Goal: Complete application form

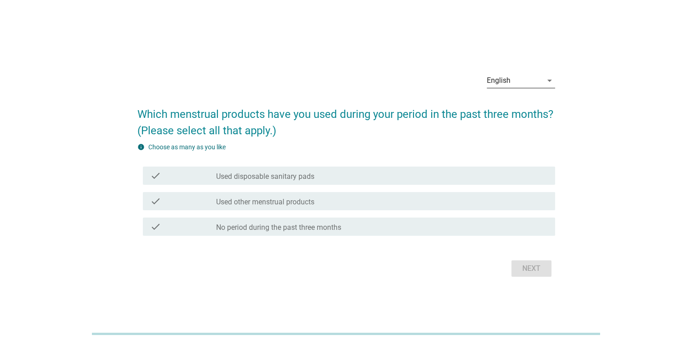
click at [547, 80] on icon "arrow_drop_down" at bounding box center [549, 80] width 11 height 11
click at [513, 109] on div "ภาษาไทย" at bounding box center [520, 109] width 54 height 11
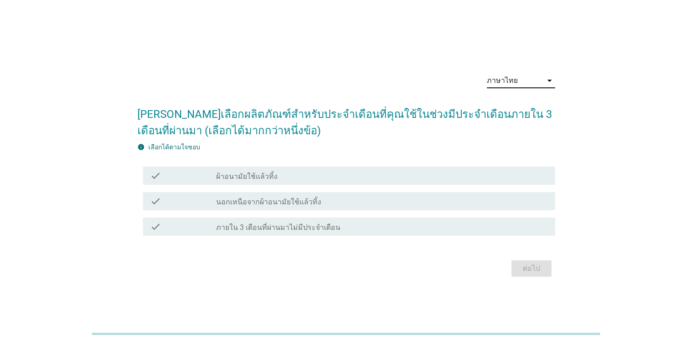
click at [258, 177] on label "ผ้าอนามัยใช้แล้วทิ้ง" at bounding box center [246, 176] width 61 height 9
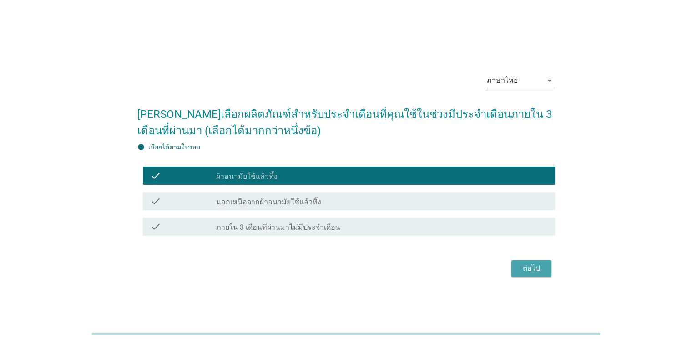
click at [524, 270] on div "ต่อไป" at bounding box center [530, 268] width 25 height 11
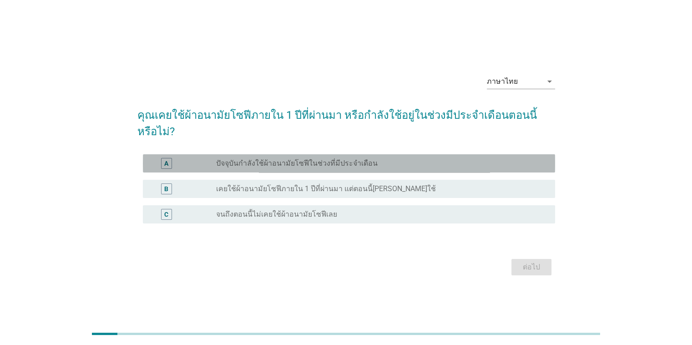
click at [259, 159] on label "ปัจจุบันกำลังใช้ผ้าอนามัยโซฟีในช่วงที่มีประจำเดือน" at bounding box center [296, 163] width 161 height 9
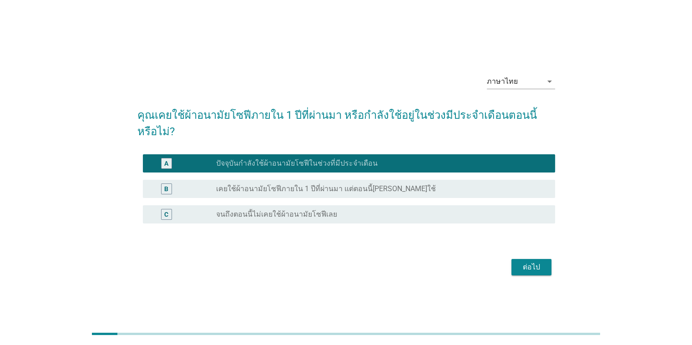
click at [540, 261] on div "ต่อไป" at bounding box center [530, 266] width 25 height 11
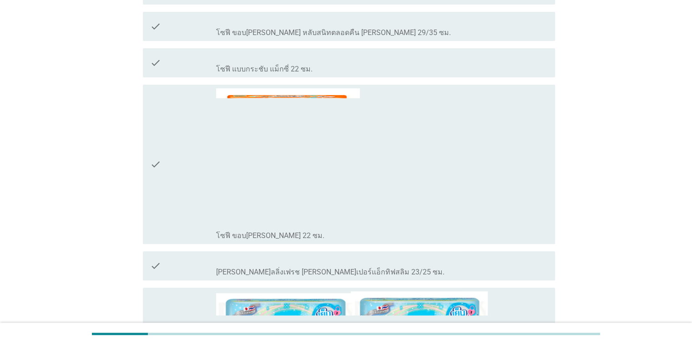
scroll to position [364, 0]
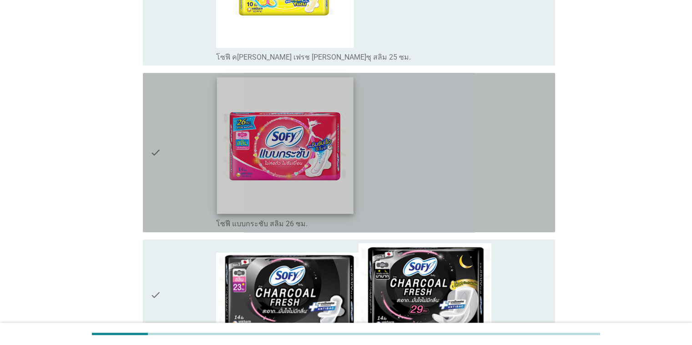
click at [295, 170] on img at bounding box center [285, 145] width 136 height 136
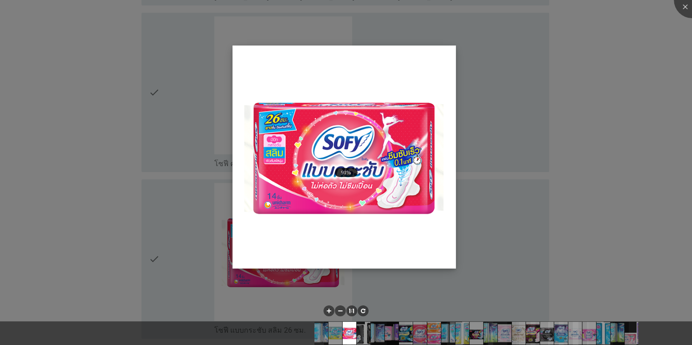
scroll to position [273, 0]
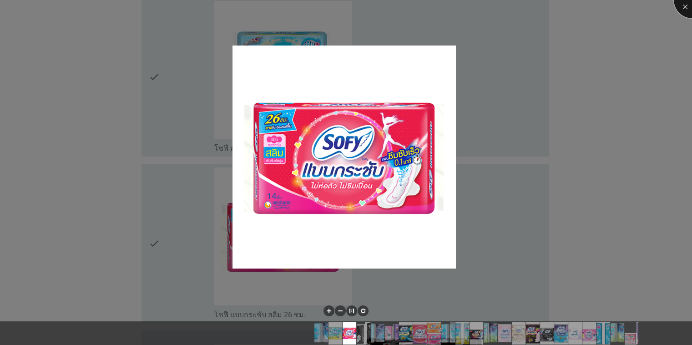
click at [684, 6] on div at bounding box center [691, 0] width 36 height 36
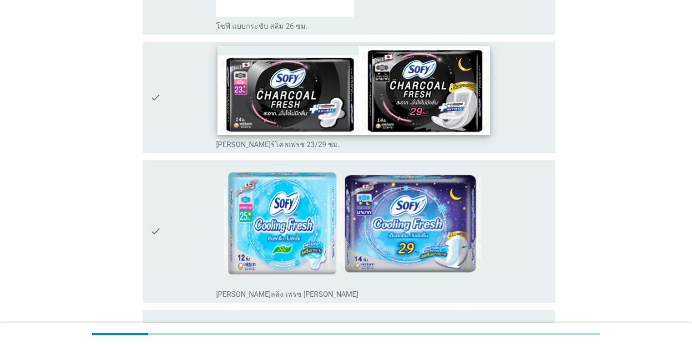
scroll to position [546, 0]
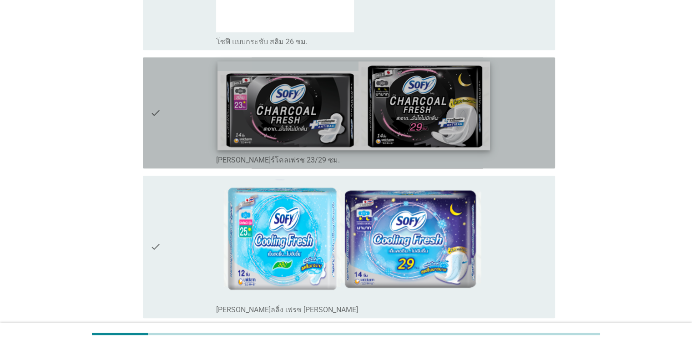
click at [273, 113] on img at bounding box center [353, 105] width 272 height 89
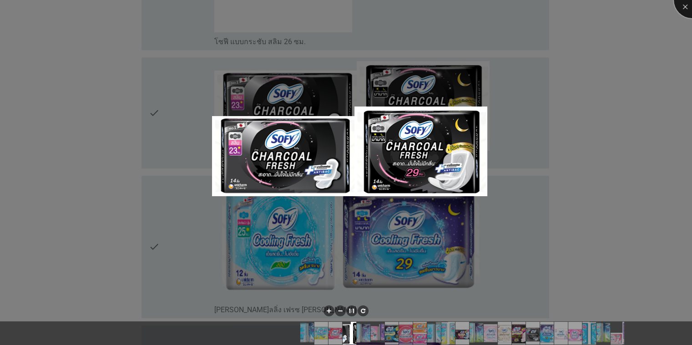
click at [682, 10] on div at bounding box center [691, 0] width 36 height 36
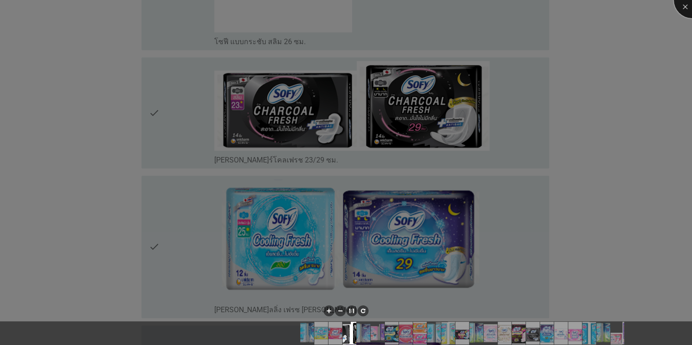
click at [682, 10] on div at bounding box center [691, 0] width 36 height 36
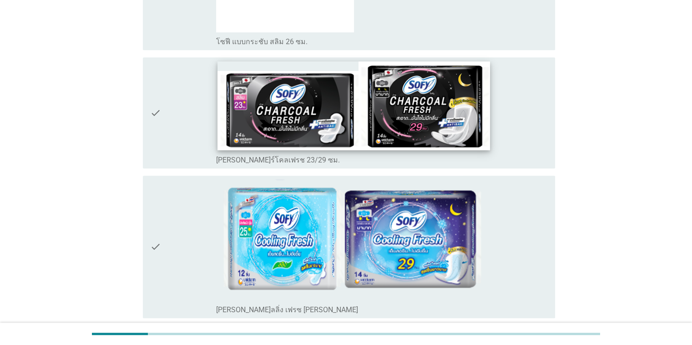
click at [438, 130] on img at bounding box center [353, 105] width 272 height 89
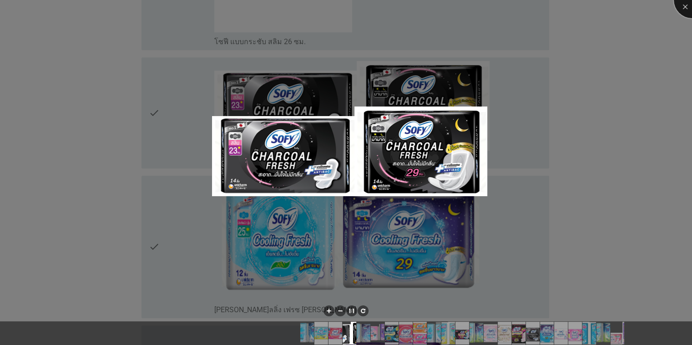
click at [683, 10] on div at bounding box center [691, 0] width 36 height 36
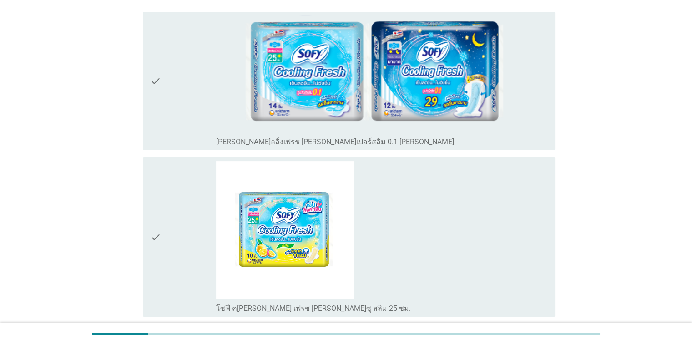
scroll to position [117, 0]
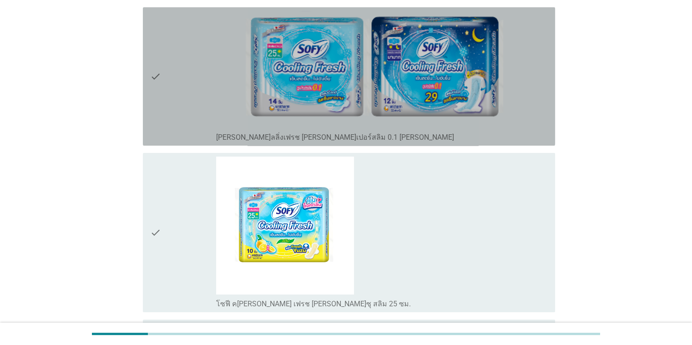
click at [153, 79] on icon "check" at bounding box center [155, 76] width 11 height 131
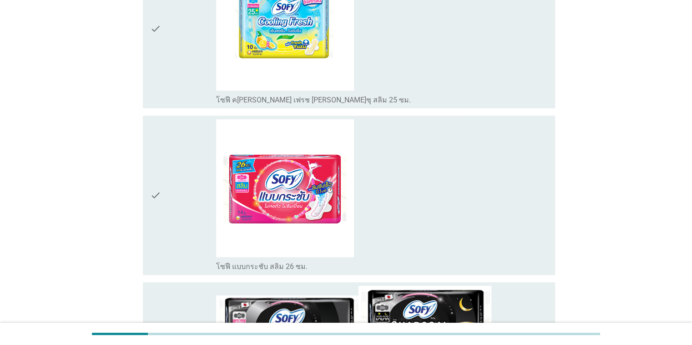
scroll to position [481, 0]
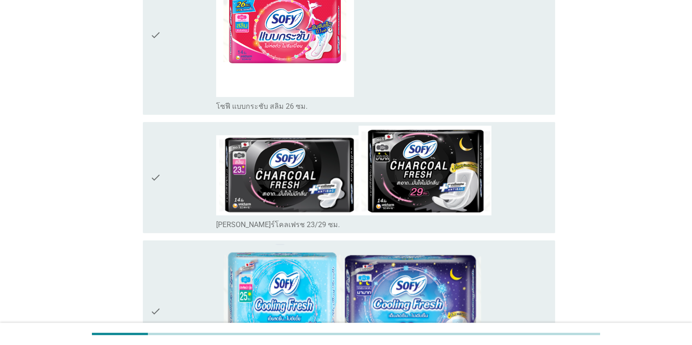
click at [153, 179] on icon "check" at bounding box center [155, 177] width 11 height 104
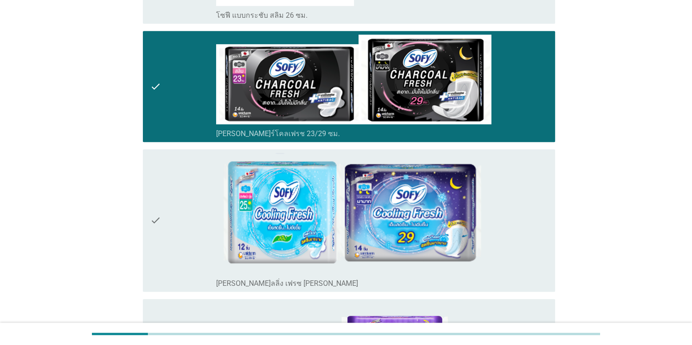
scroll to position [617, 0]
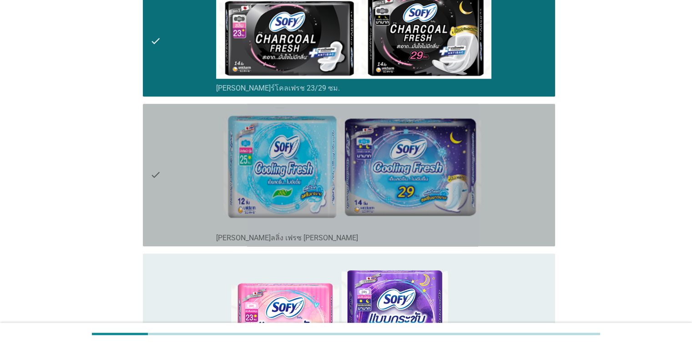
click at [154, 176] on icon "check" at bounding box center [155, 174] width 11 height 135
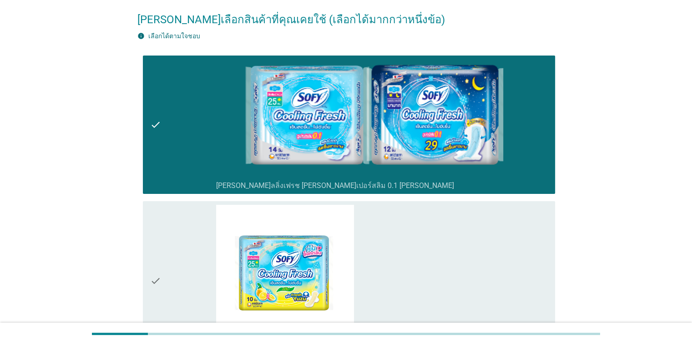
scroll to position [26, 0]
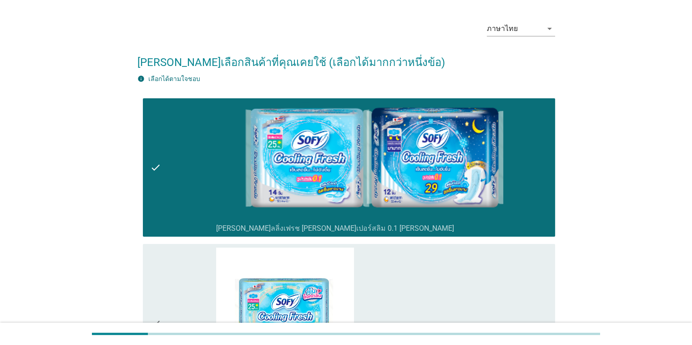
click at [152, 167] on icon "check" at bounding box center [155, 167] width 11 height 131
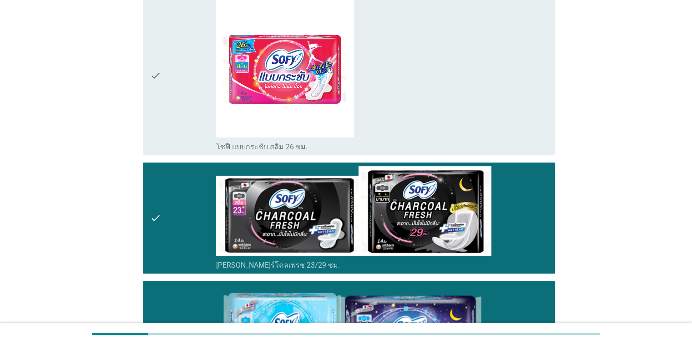
scroll to position [390, 0]
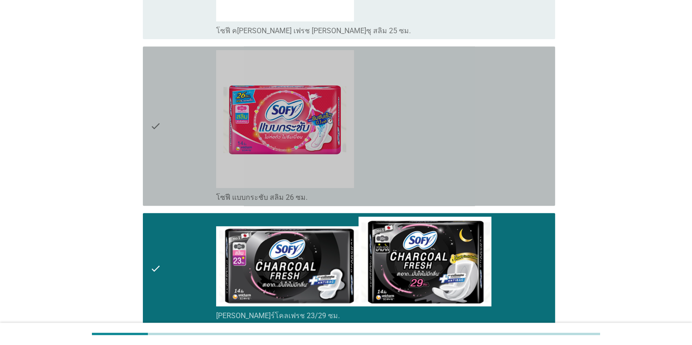
click at [150, 125] on icon "check" at bounding box center [155, 126] width 11 height 152
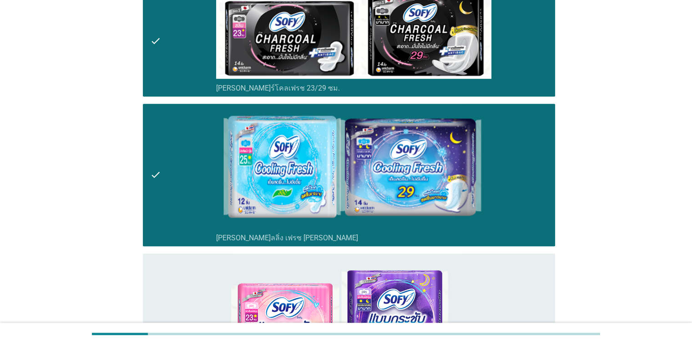
scroll to position [754, 0]
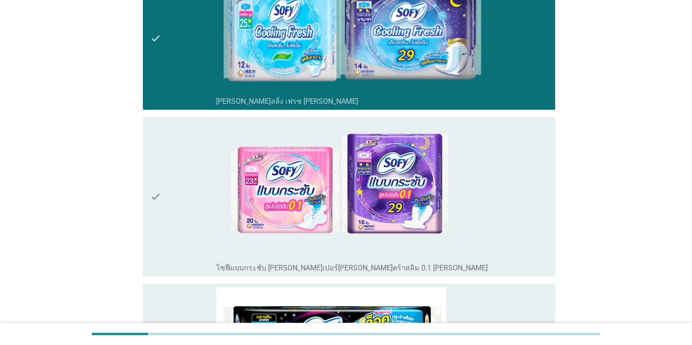
click at [154, 196] on icon "check" at bounding box center [155, 196] width 11 height 152
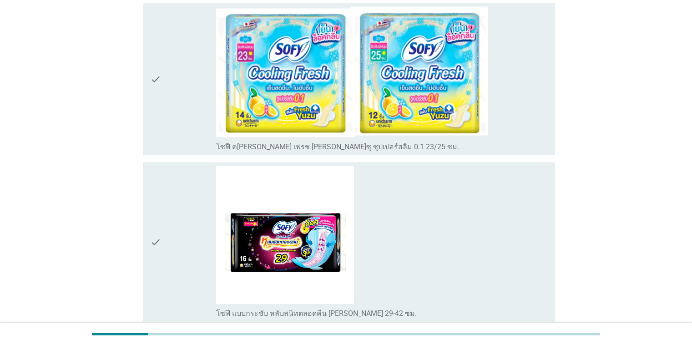
scroll to position [1800, 0]
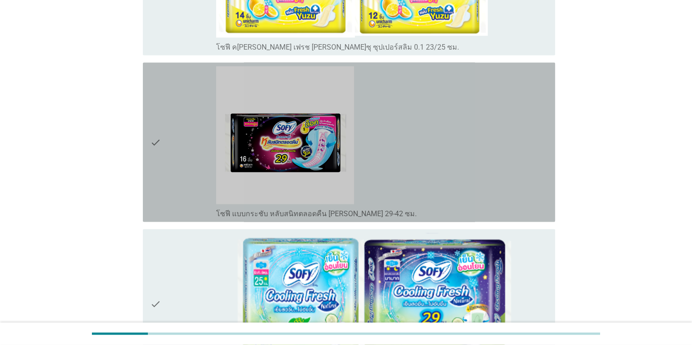
click at [151, 140] on icon "check" at bounding box center [155, 142] width 11 height 152
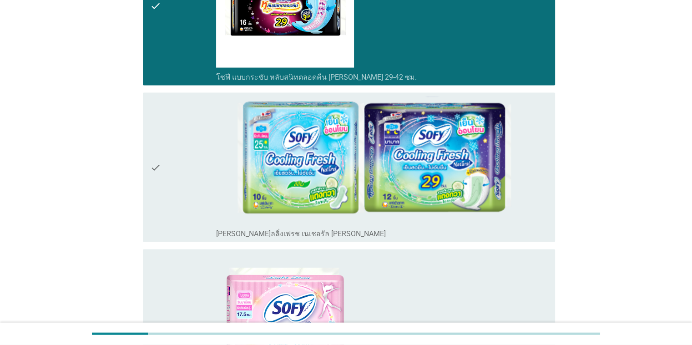
scroll to position [2072, 0]
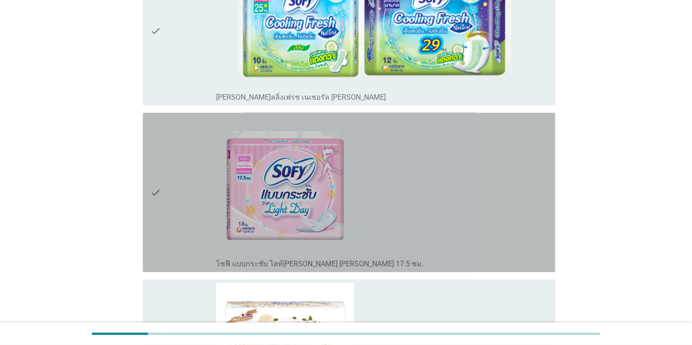
click at [153, 188] on icon "check" at bounding box center [155, 192] width 11 height 152
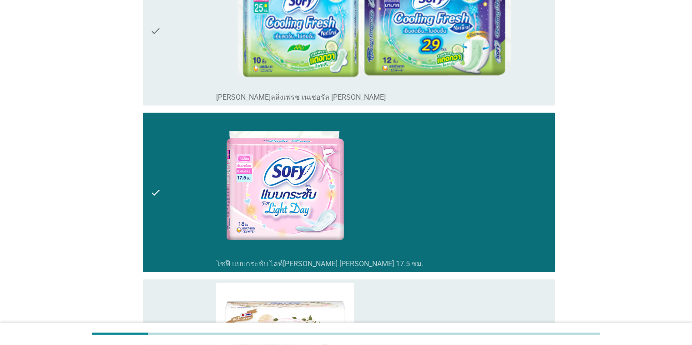
scroll to position [2209, 0]
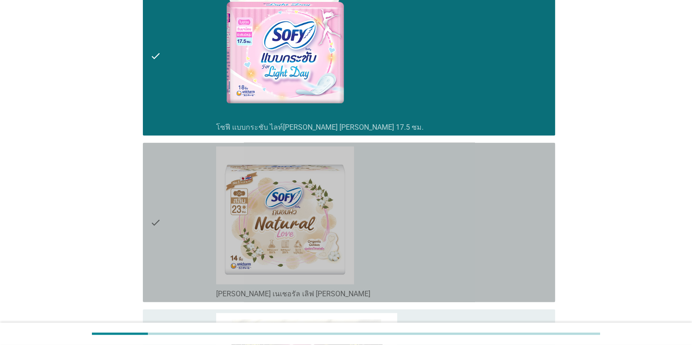
click at [154, 220] on icon "check" at bounding box center [155, 222] width 11 height 152
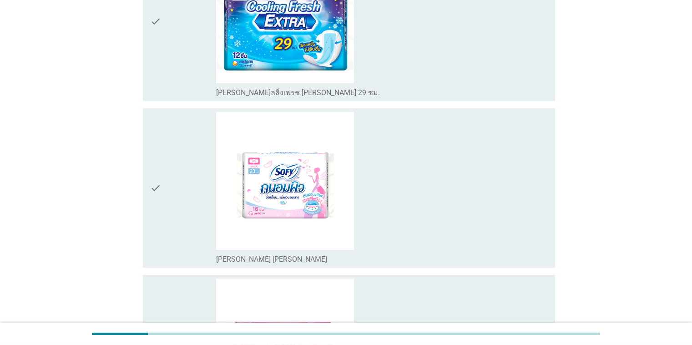
scroll to position [2891, 0]
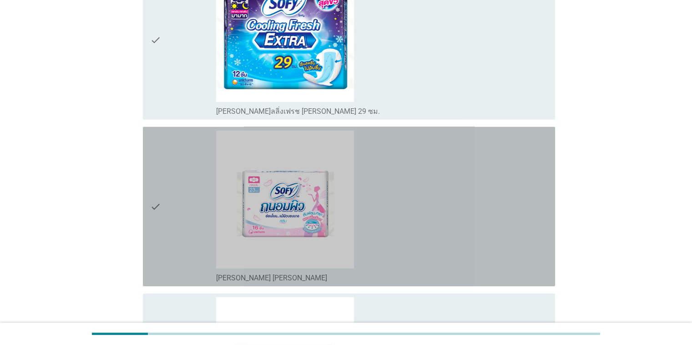
click at [153, 204] on icon "check" at bounding box center [155, 206] width 11 height 152
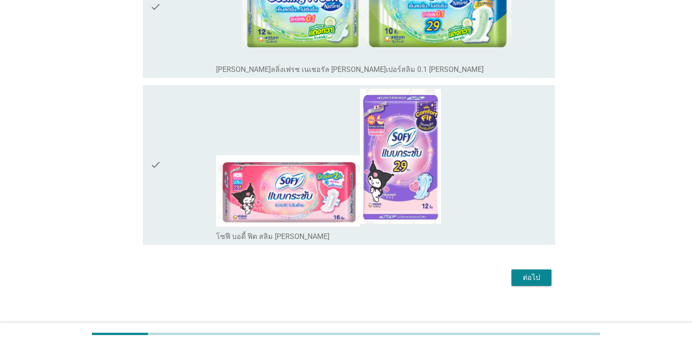
scroll to position [3559, 0]
click at [151, 163] on icon "check" at bounding box center [155, 164] width 11 height 152
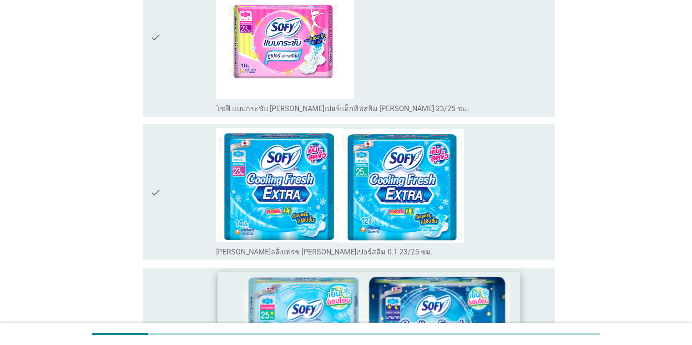
scroll to position [3332, 0]
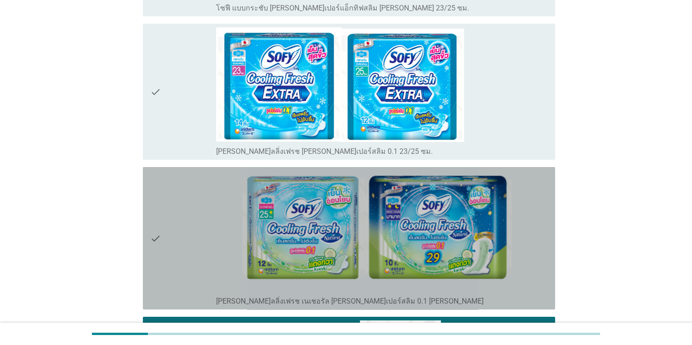
click at [157, 228] on icon "check" at bounding box center [155, 238] width 11 height 135
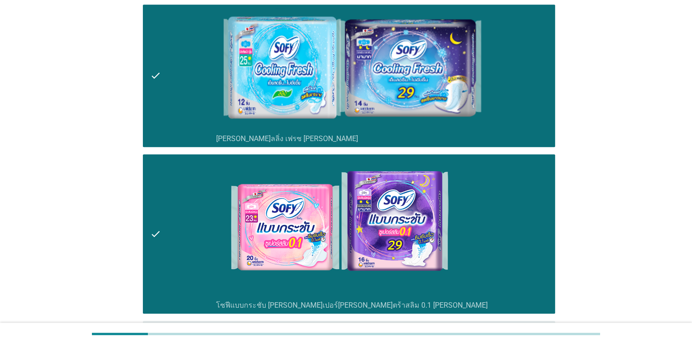
scroll to position [694, 0]
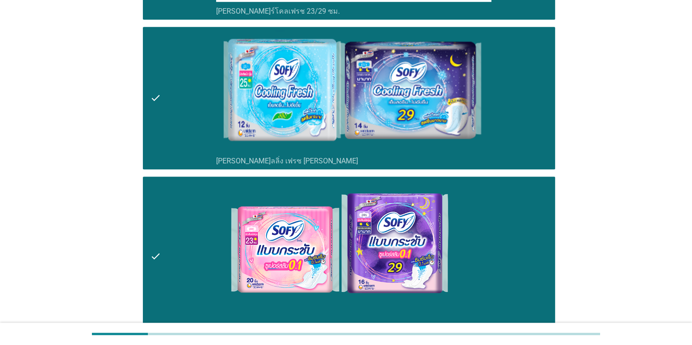
click at [154, 97] on icon "check" at bounding box center [155, 97] width 11 height 135
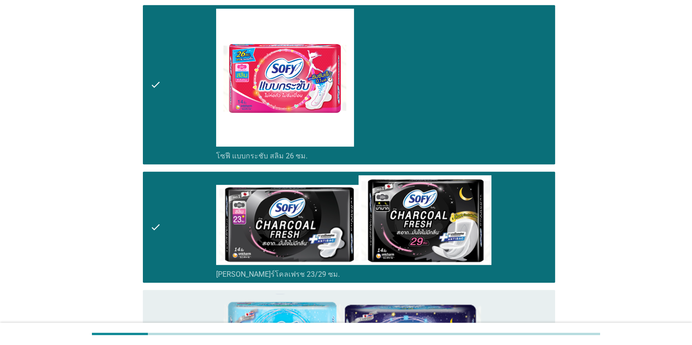
scroll to position [376, 0]
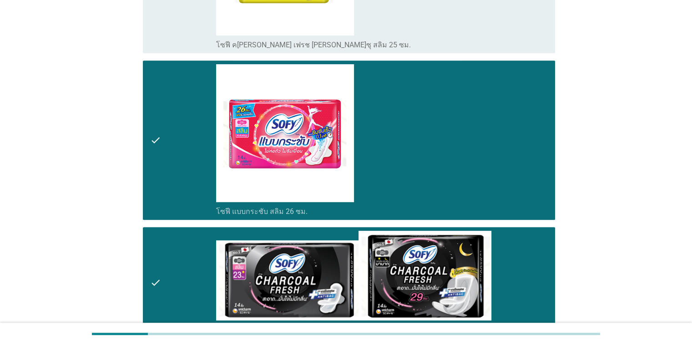
click at [152, 144] on icon "check" at bounding box center [155, 140] width 11 height 152
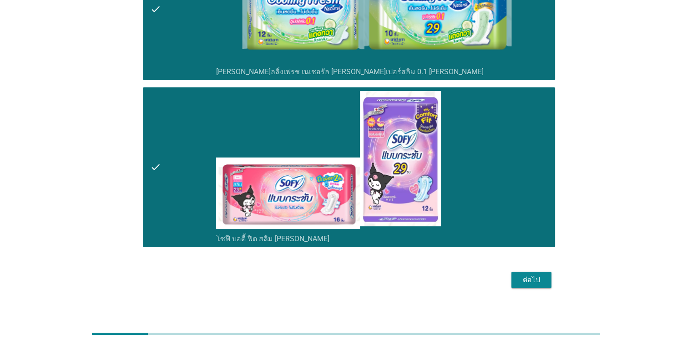
scroll to position [3559, 0]
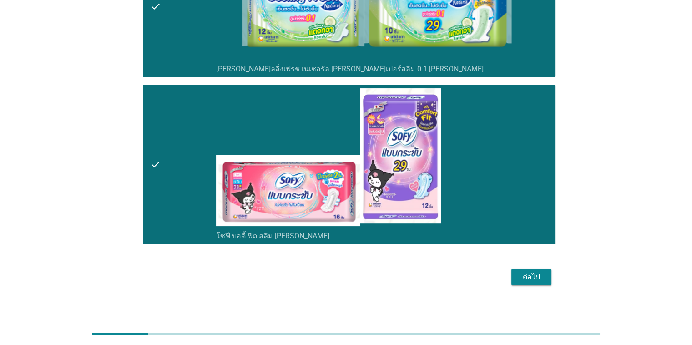
click at [517, 274] on button "ต่อไป" at bounding box center [531, 277] width 40 height 16
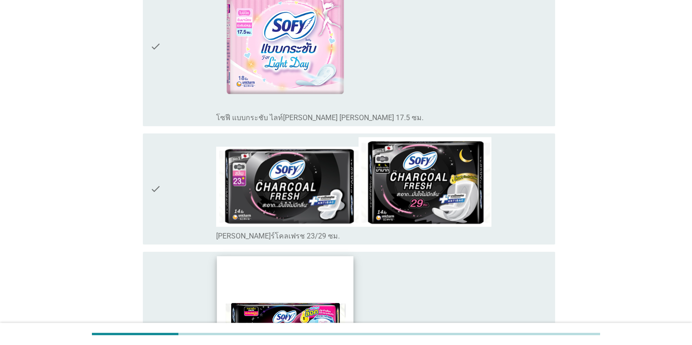
scroll to position [838, 0]
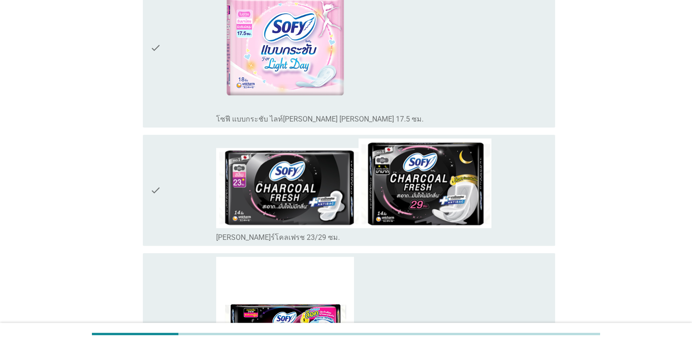
click at [150, 176] on icon "check" at bounding box center [155, 190] width 11 height 104
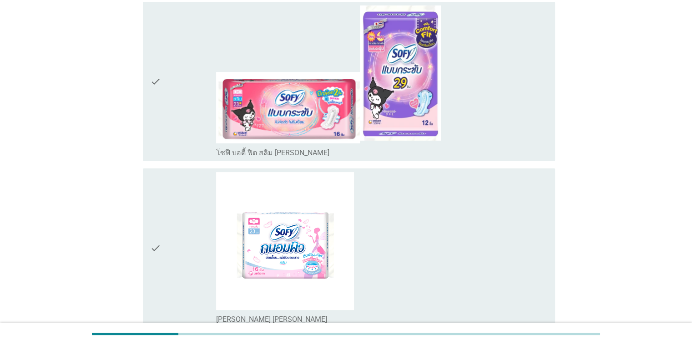
scroll to position [65, 0]
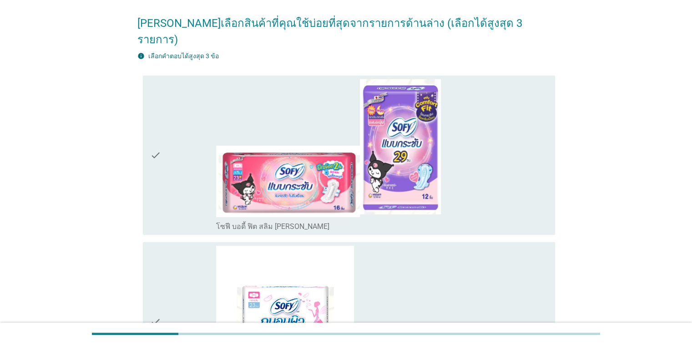
click at [156, 143] on icon "check" at bounding box center [155, 155] width 11 height 152
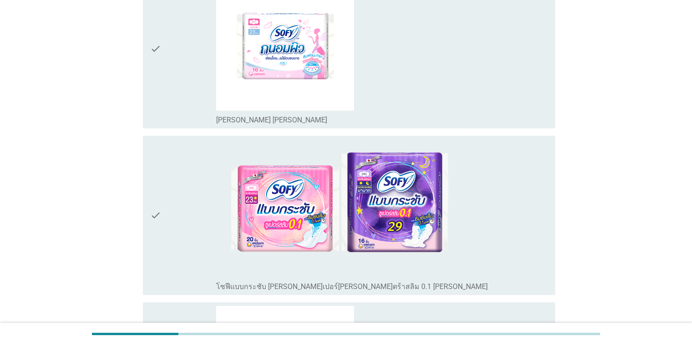
scroll to position [247, 0]
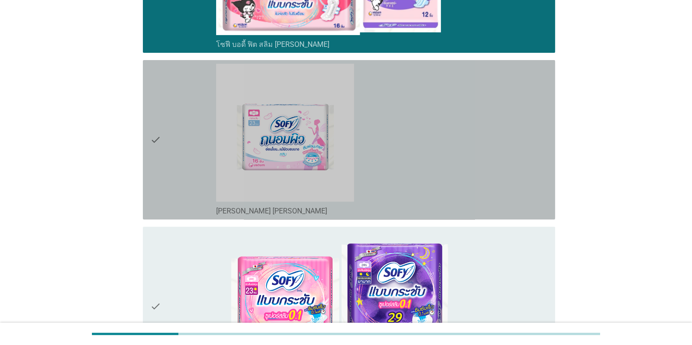
click at [152, 119] on icon "check" at bounding box center [155, 140] width 11 height 152
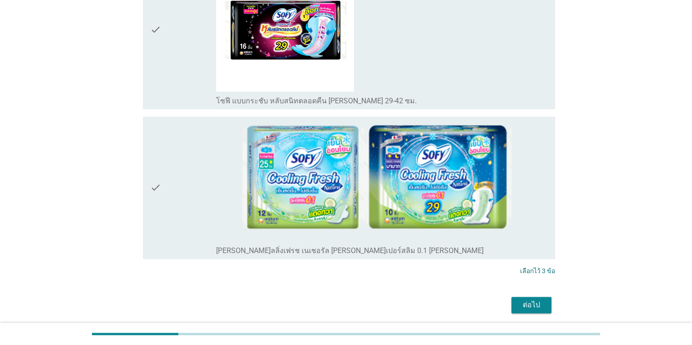
scroll to position [1157, 0]
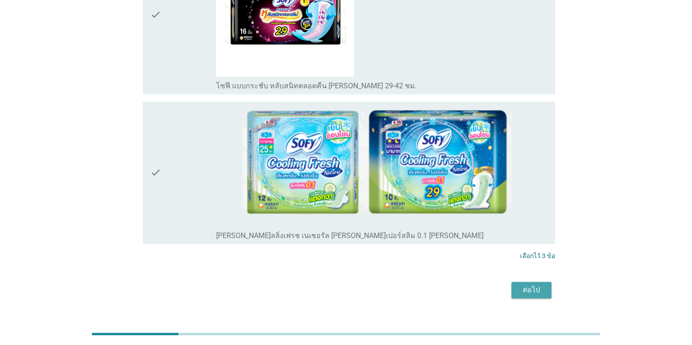
click at [538, 284] on div "ต่อไป" at bounding box center [530, 289] width 25 height 11
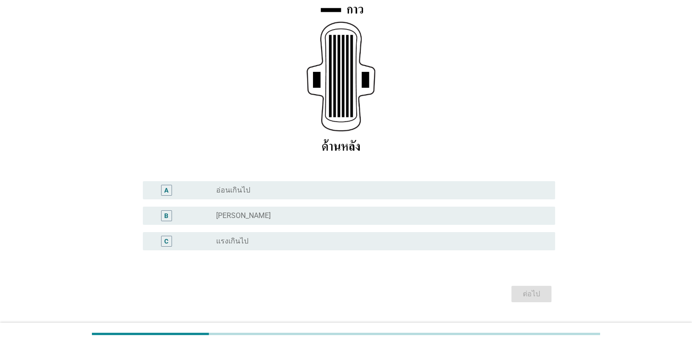
scroll to position [136, 0]
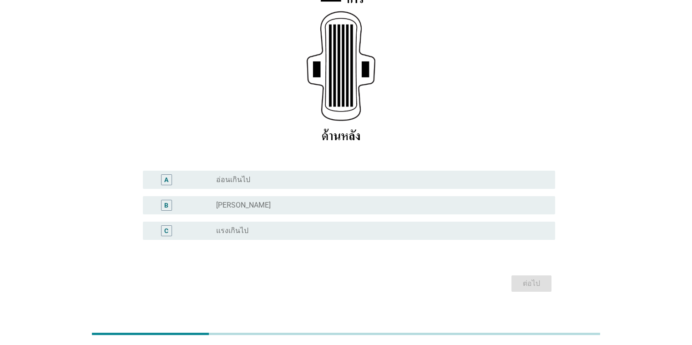
click at [222, 207] on label "[PERSON_NAME]" at bounding box center [243, 205] width 55 height 9
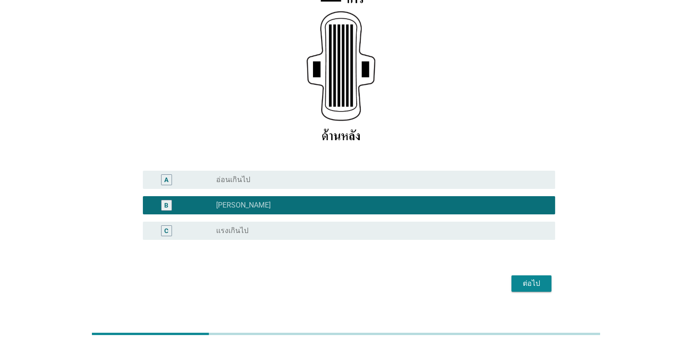
click at [527, 281] on div "ต่อไป" at bounding box center [530, 283] width 25 height 11
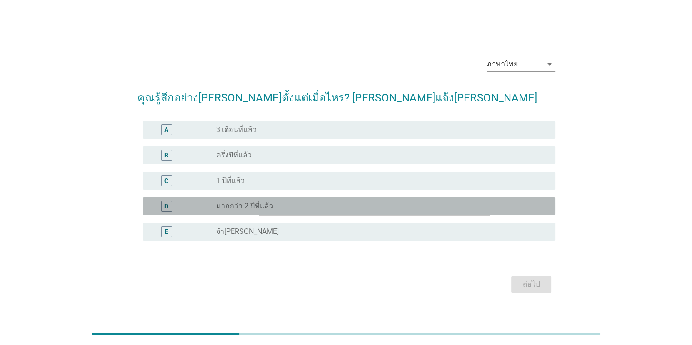
click at [234, 206] on label "มากกว่า 2 ปีที่แล้ว" at bounding box center [244, 205] width 57 height 9
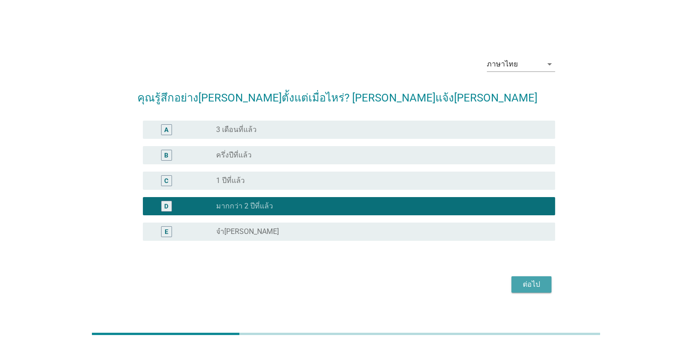
click at [526, 285] on div "ต่อไป" at bounding box center [530, 284] width 25 height 11
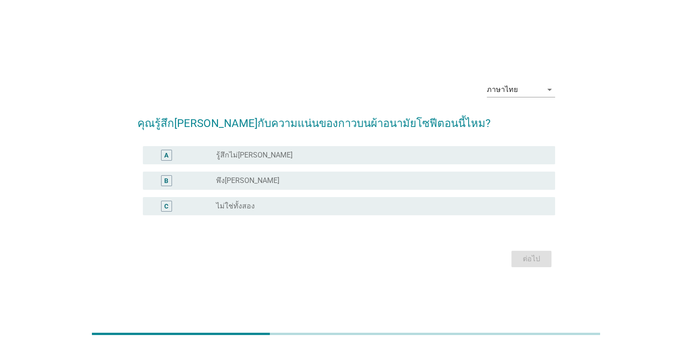
drag, startPoint x: 221, startPoint y: 183, endPoint x: 278, endPoint y: 197, distance: 58.1
click at [223, 184] on label "พึง[PERSON_NAME]" at bounding box center [247, 180] width 63 height 9
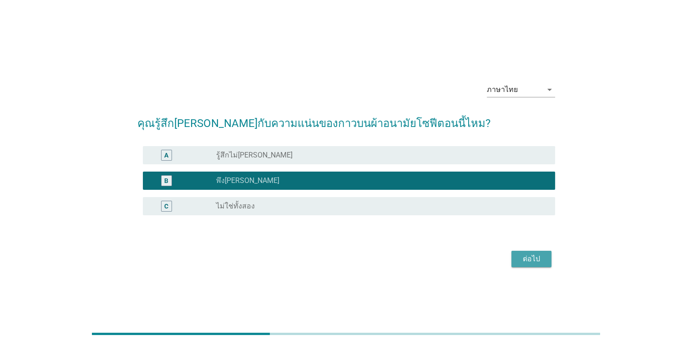
click at [543, 254] on button "ต่อไป" at bounding box center [531, 259] width 40 height 16
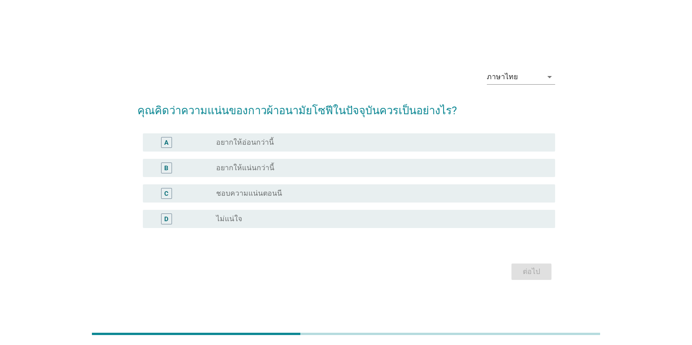
click at [240, 192] on label "ชอบความแน่นตอนนี" at bounding box center [249, 193] width 66 height 9
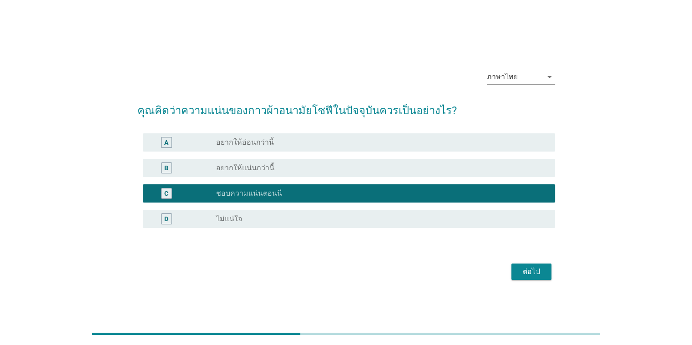
click at [532, 272] on div "ต่อไป" at bounding box center [530, 271] width 25 height 11
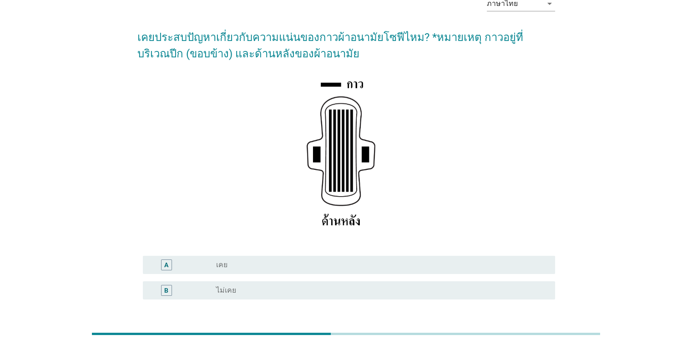
scroll to position [91, 0]
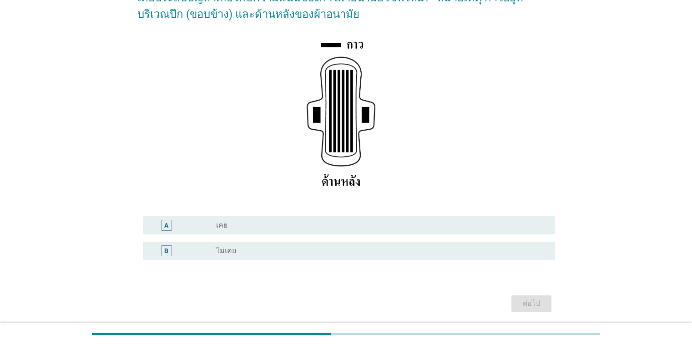
click at [238, 252] on div "radio_button_unchecked ไม่เคย" at bounding box center [378, 250] width 324 height 9
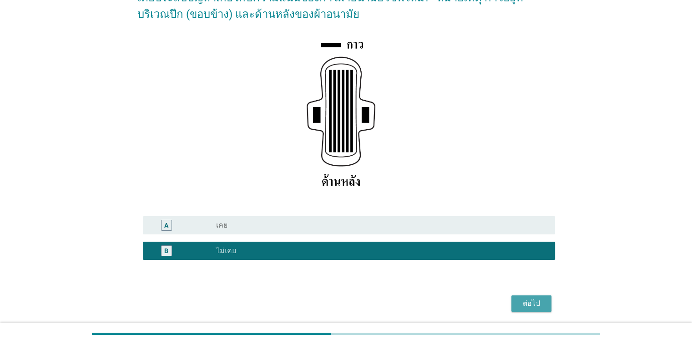
click at [522, 302] on div "ต่อไป" at bounding box center [530, 303] width 25 height 11
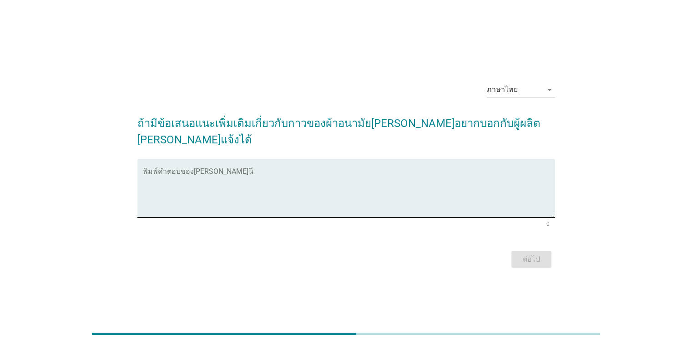
click at [234, 170] on textarea "พิมพ์คำตอบของคุณ ที่นี่" at bounding box center [349, 194] width 412 height 48
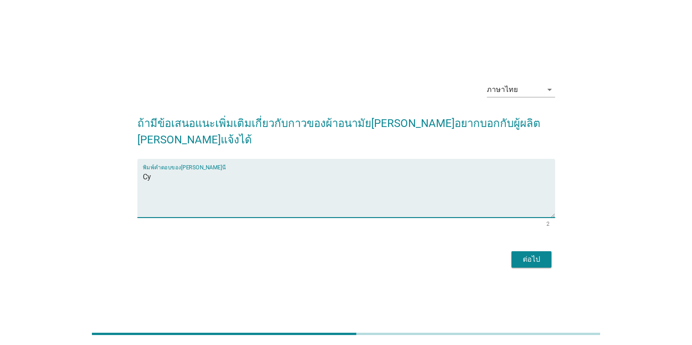
type textarea "C"
type textarea "ใ"
type textarea "กาวตอนนี้พอดีแล้ว"
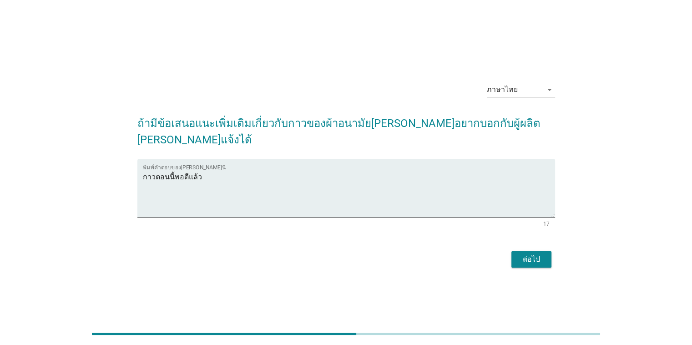
click at [526, 254] on div "ต่อไป" at bounding box center [530, 259] width 25 height 11
